Goal: Information Seeking & Learning: Find specific fact

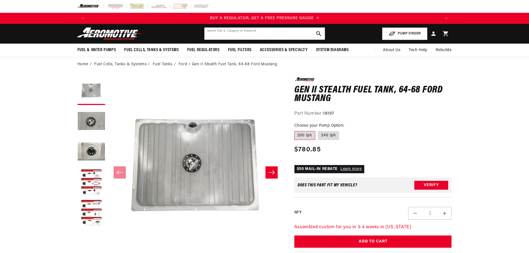
drag, startPoint x: 252, startPoint y: 36, endPoint x: 246, endPoint y: 34, distance: 5.9
click at [250, 35] on input "text" at bounding box center [264, 33] width 120 height 12
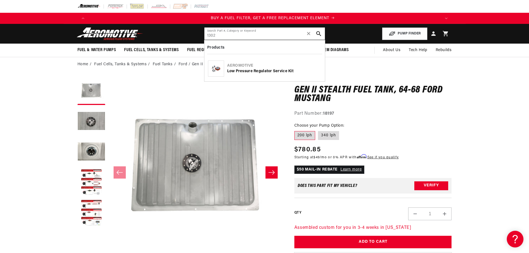
scroll to position [0, 352]
type input "13022"
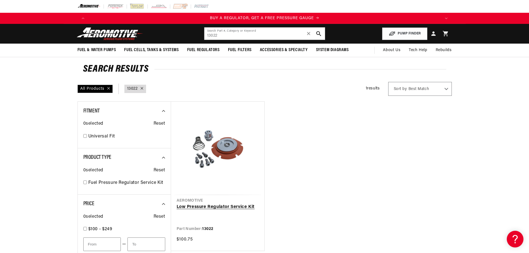
click at [232, 203] on link "Low Pressure Regulator Service Kit" at bounding box center [218, 206] width 82 height 7
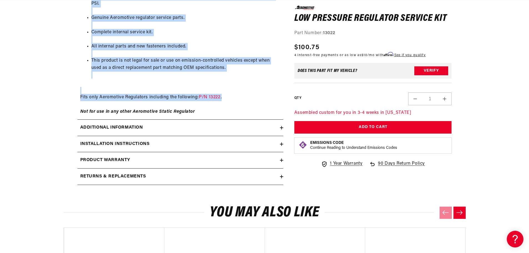
drag, startPoint x: 80, startPoint y: 157, endPoint x: 230, endPoint y: 100, distance: 160.1
click at [230, 100] on div "P/N 13022 Service Kit for Low Pressure Regulator Includes Diaphragm, Spring and…" at bounding box center [180, 37] width 206 height 155
copy div "P/N 13022 Service Kit for Low Pressure Regulator Includes Diaphragm, Spring and…"
